Goal: Task Accomplishment & Management: Manage account settings

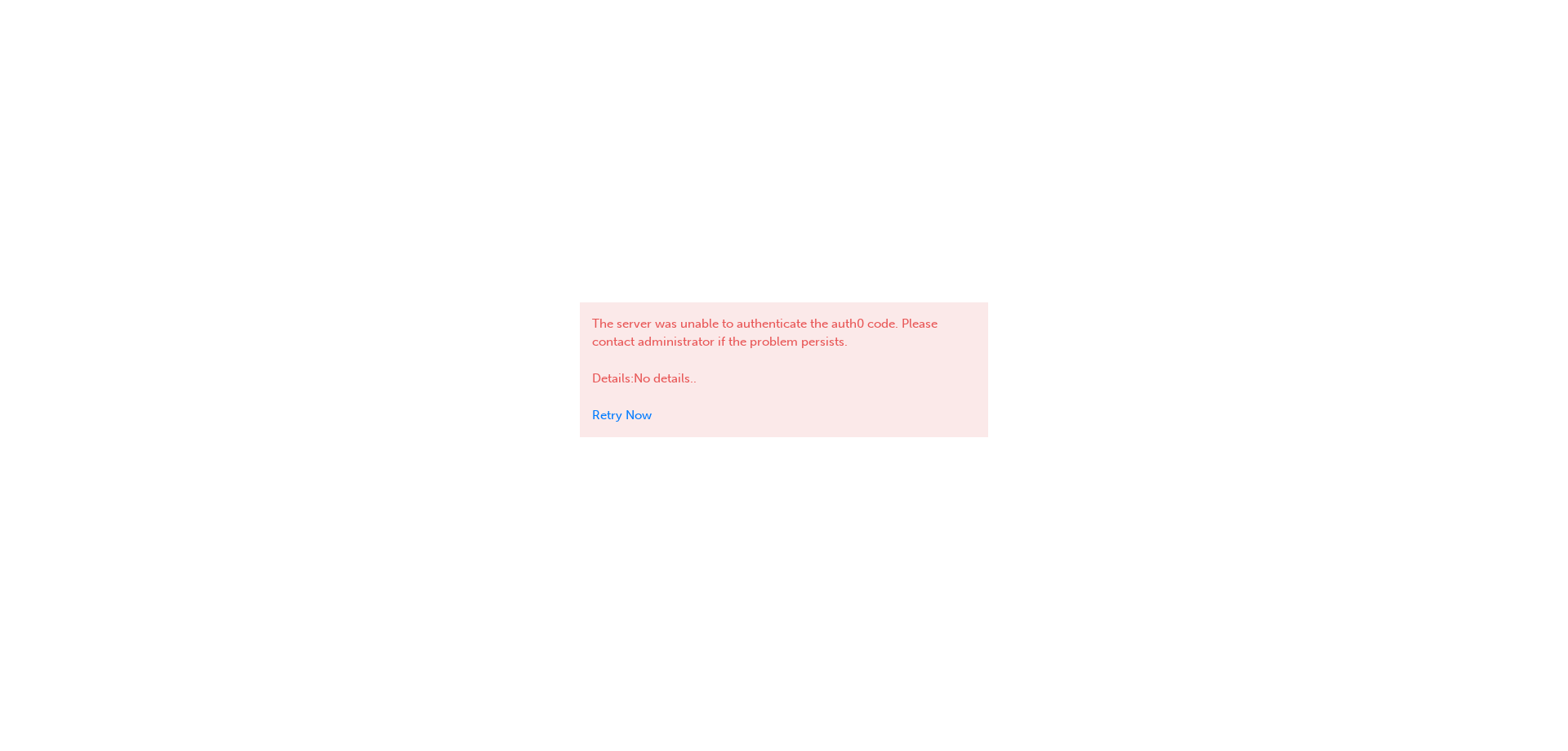
click at [628, 428] on div "The server was unable to authenticate the auth0 code. Please contact administra…" at bounding box center [783, 369] width 408 height 135
click at [629, 415] on link "Retry Now" at bounding box center [621, 414] width 59 height 14
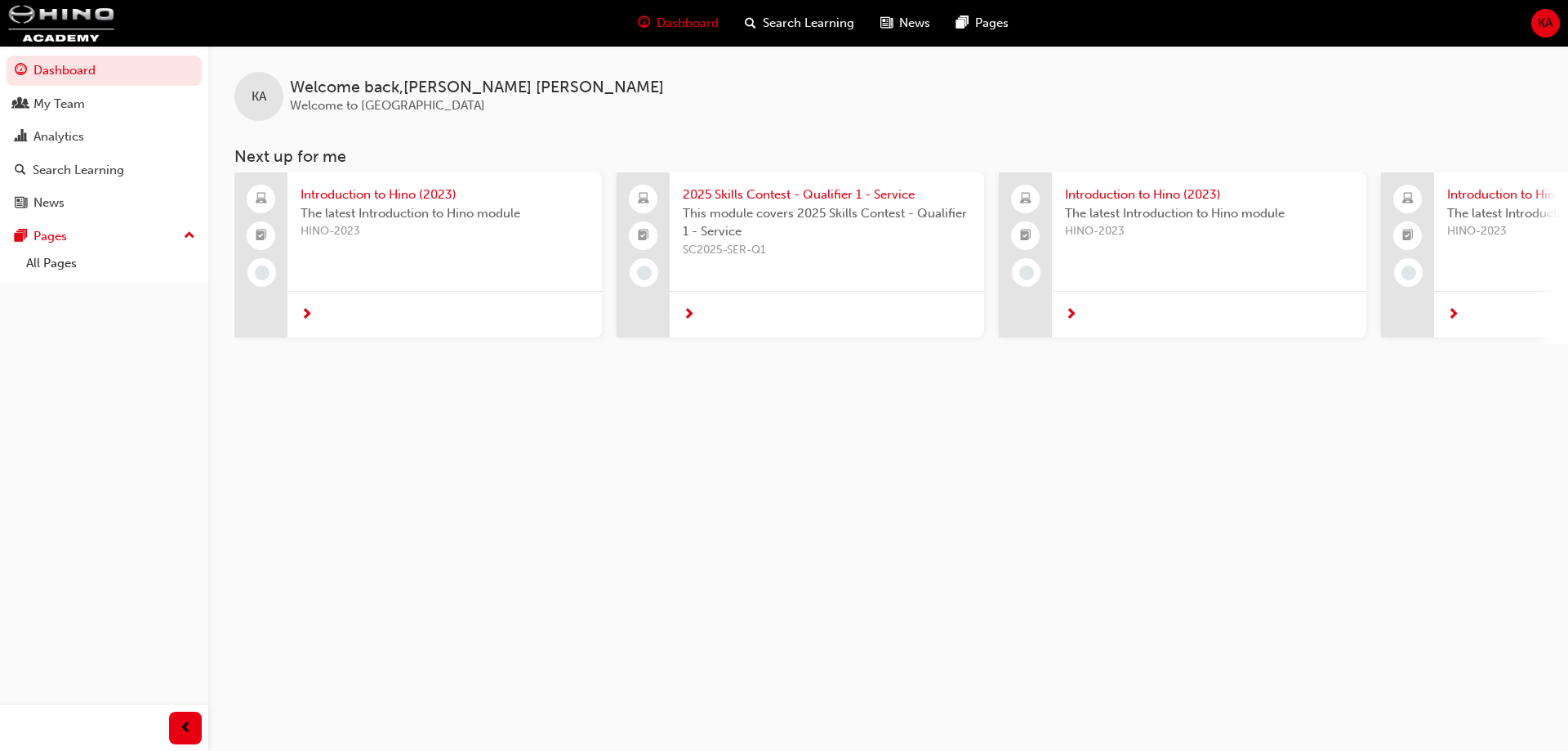
click at [1551, 8] on div "Dashboard Search Learning News Pages KA" at bounding box center [784, 23] width 1568 height 47
click at [1547, 19] on span "KA" at bounding box center [1544, 24] width 14 height 19
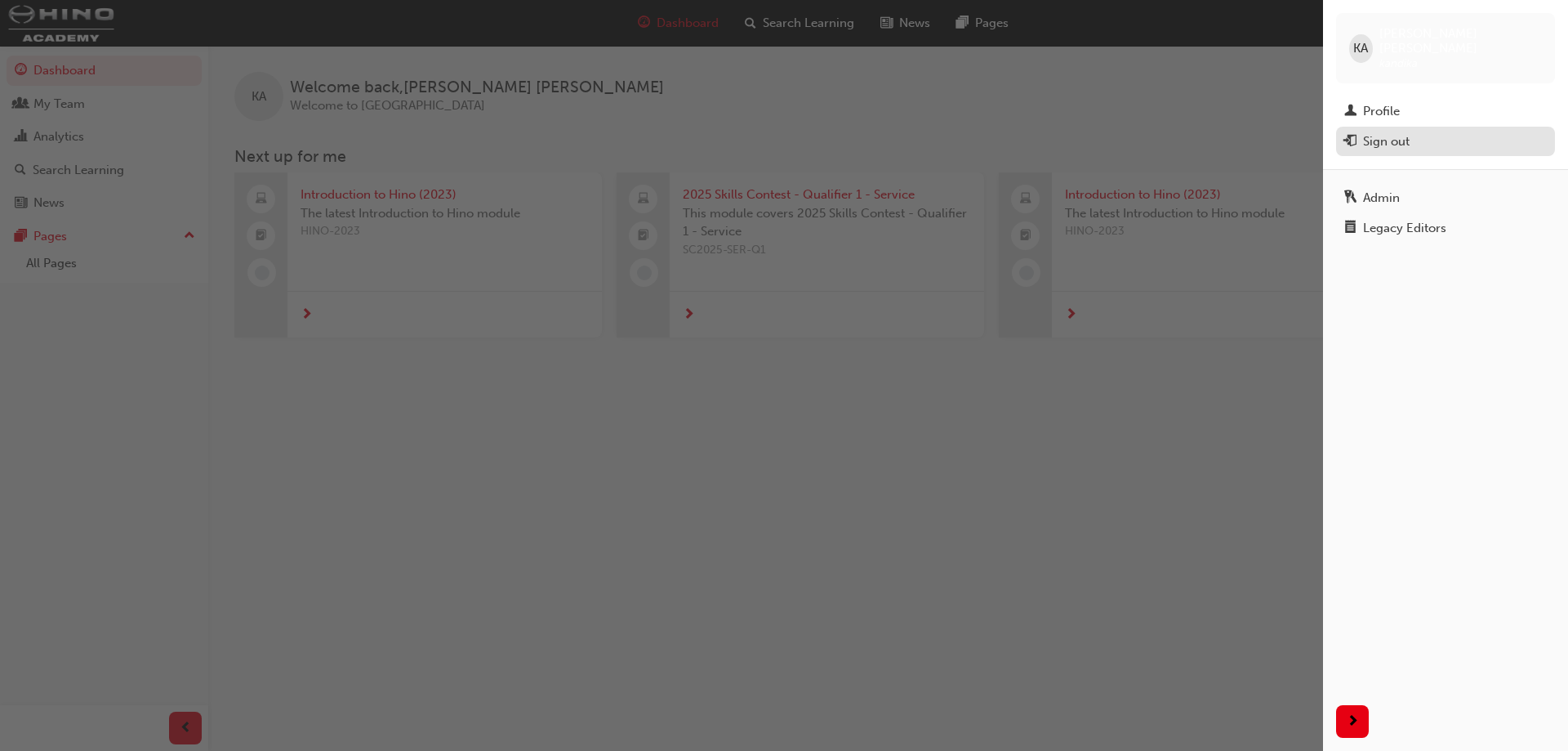
click at [1390, 132] on div "Sign out" at bounding box center [1385, 142] width 47 height 19
